Goal: Check status: Check status

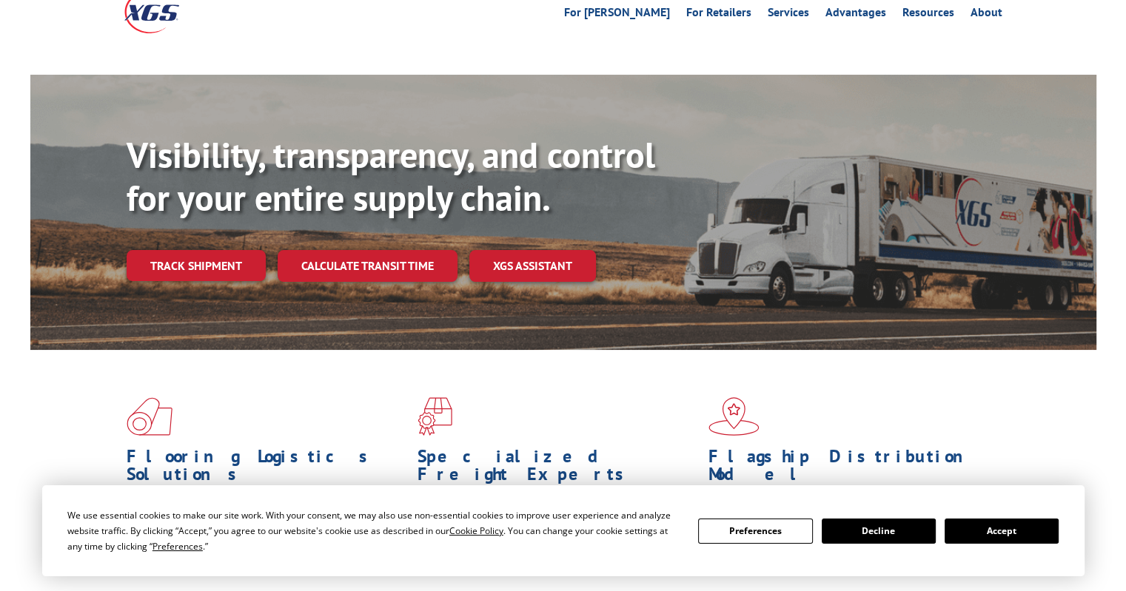
scroll to position [86, 0]
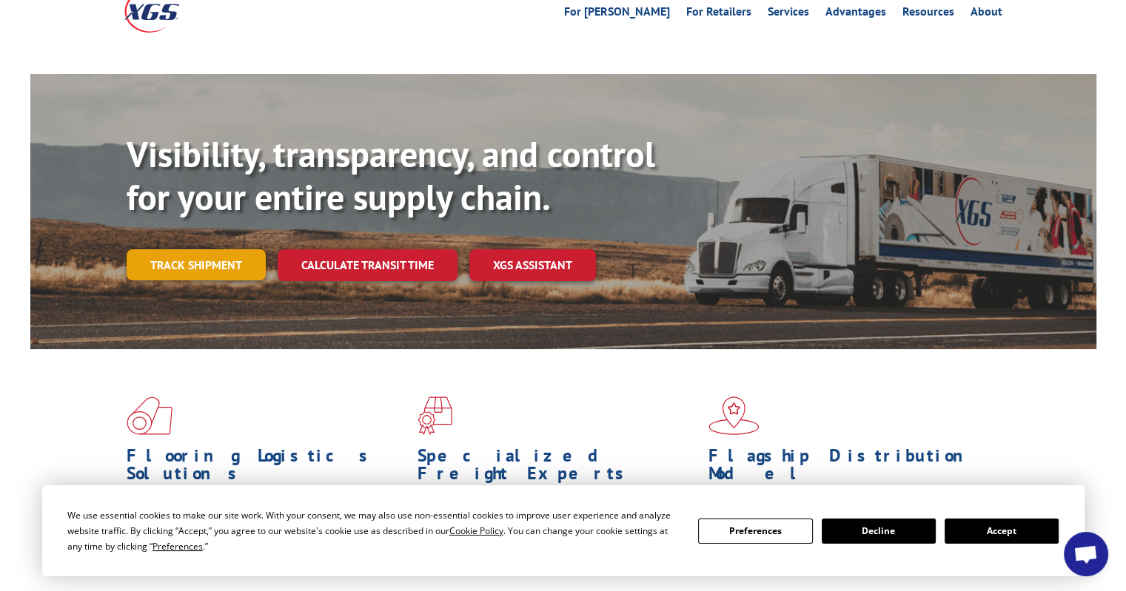
click at [210, 249] on link "Track shipment" at bounding box center [196, 264] width 139 height 31
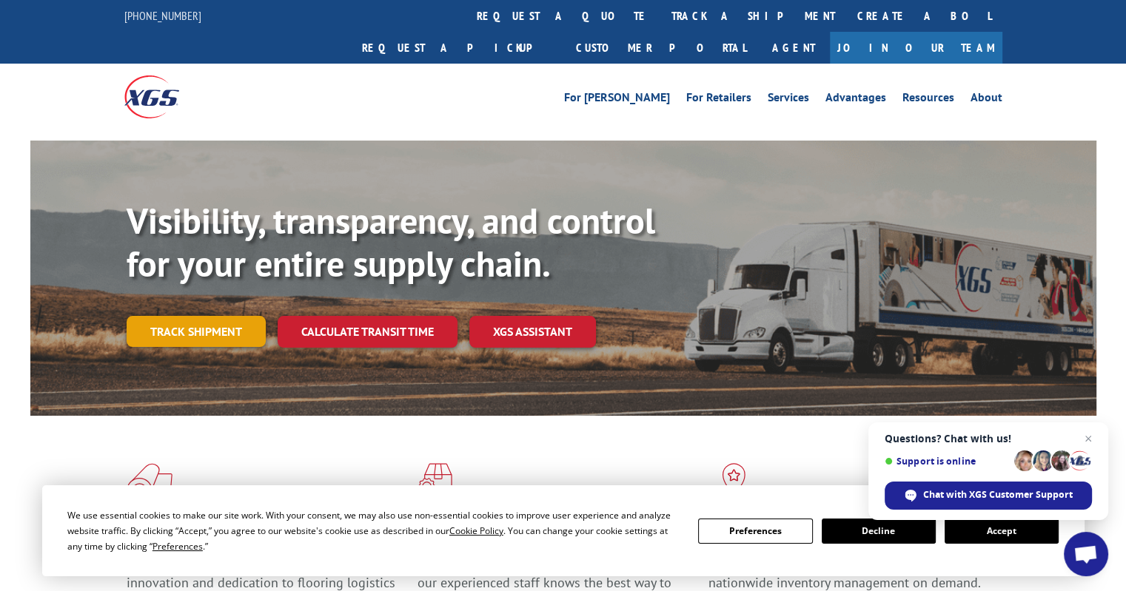
click at [196, 316] on link "Track shipment" at bounding box center [196, 331] width 139 height 31
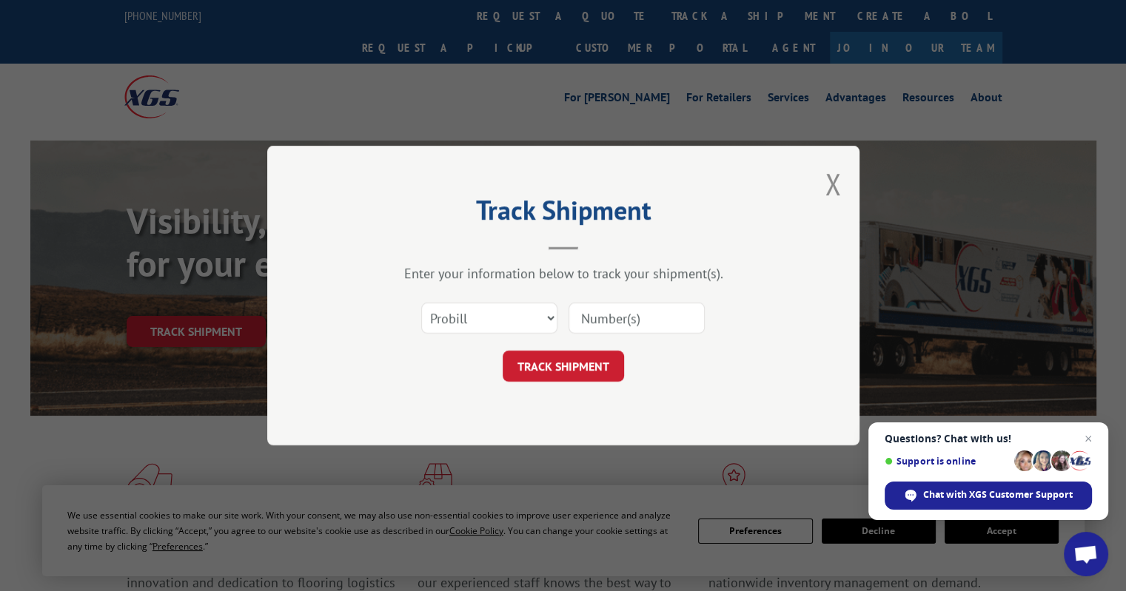
click at [607, 323] on input at bounding box center [636, 318] width 136 height 31
paste input "16945007"
type input "16945007"
click at [563, 347] on form "Select category... Probill BOL PO 16945007 TRACK SHIPMENT" at bounding box center [563, 338] width 444 height 88
click at [560, 363] on button "TRACK SHIPMENT" at bounding box center [563, 366] width 121 height 31
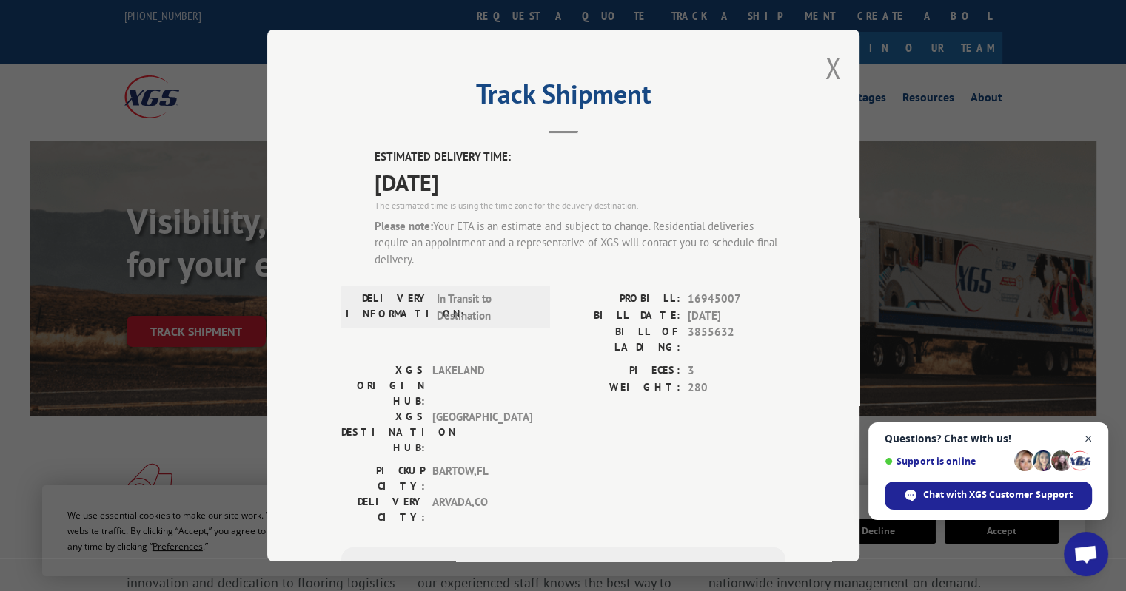
click at [1087, 435] on span "Close chat" at bounding box center [1088, 439] width 19 height 19
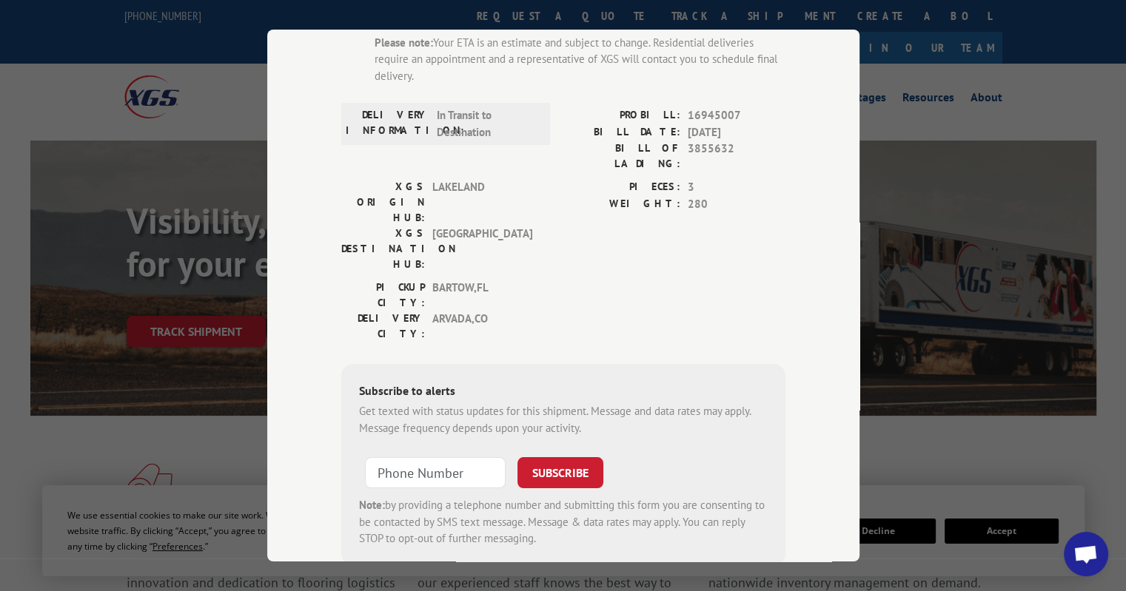
scroll to position [201, 0]
